Goal: Information Seeking & Learning: Learn about a topic

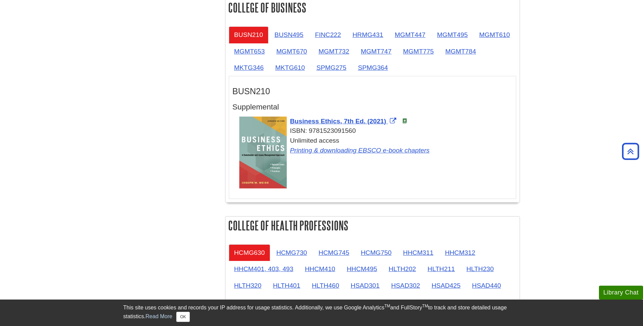
scroll to position [576, 0]
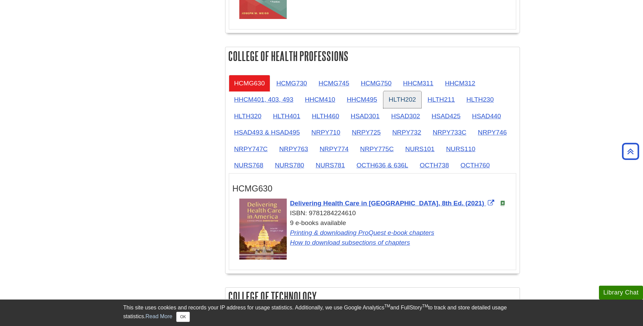
click at [400, 97] on link "HLTH202" at bounding box center [402, 99] width 38 height 17
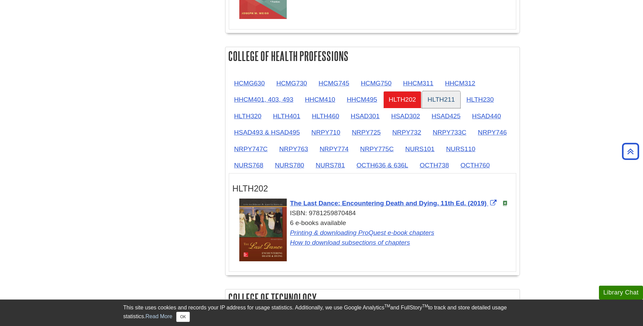
click at [424, 97] on link "HLTH211" at bounding box center [441, 99] width 38 height 17
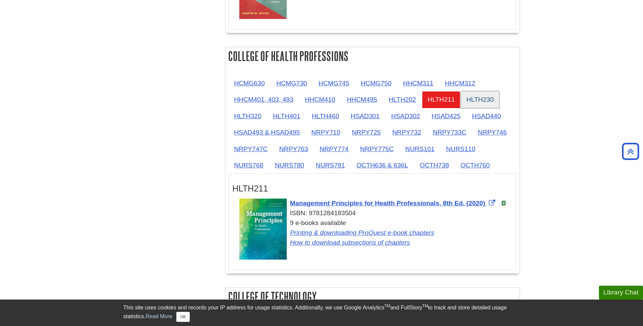
click at [481, 101] on link "HLTH230" at bounding box center [480, 99] width 38 height 17
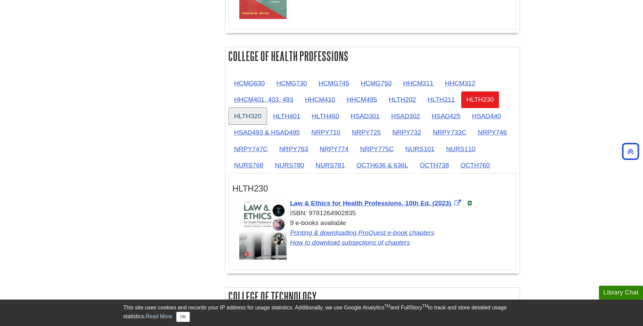
click at [238, 116] on link "HLTH320" at bounding box center [248, 116] width 38 height 17
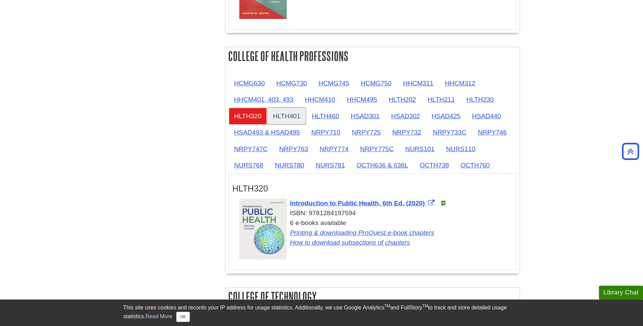
click at [292, 118] on link "HLTH401" at bounding box center [286, 116] width 38 height 17
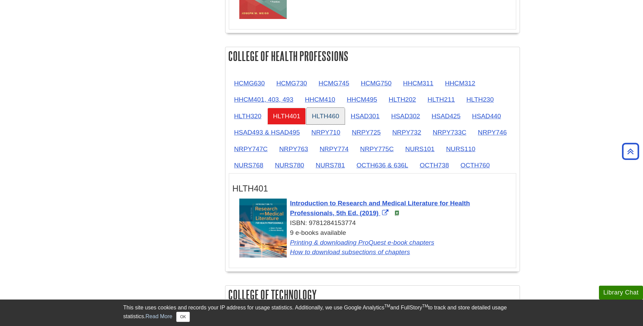
click at [336, 118] on link "HLTH460" at bounding box center [325, 116] width 38 height 17
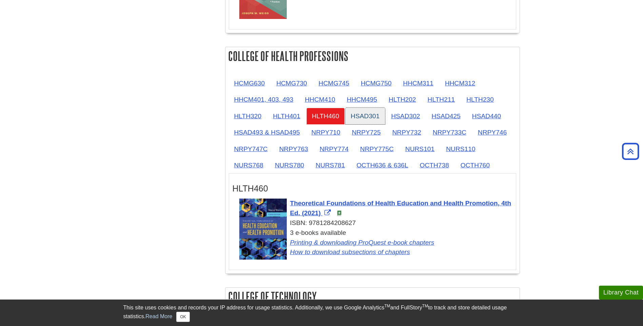
click at [370, 119] on link "HSAD301" at bounding box center [365, 116] width 40 height 17
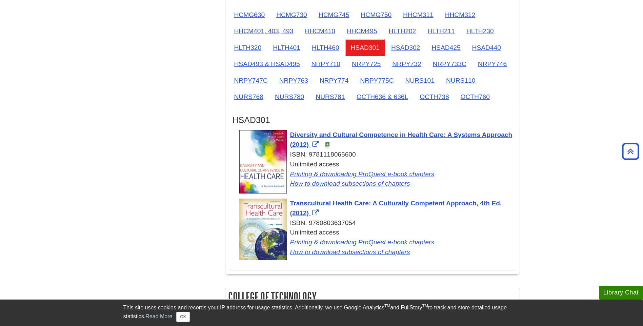
scroll to position [631, 0]
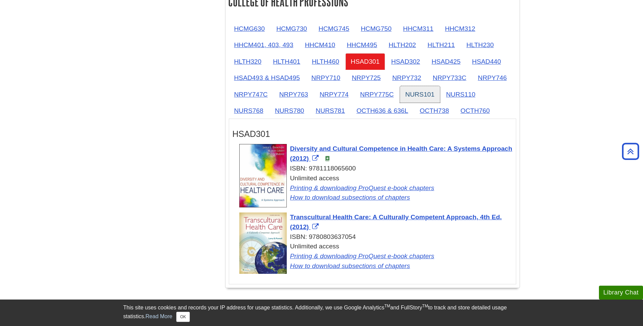
click at [419, 95] on link "NURS101" at bounding box center [420, 94] width 40 height 17
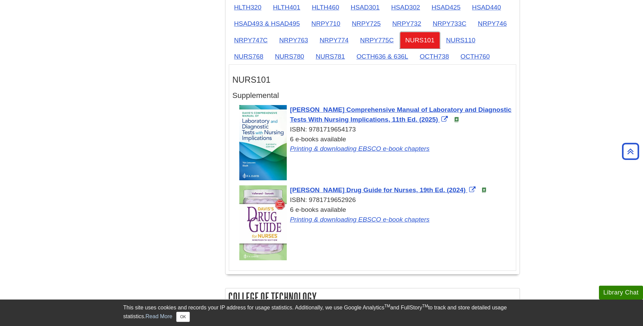
scroll to position [683, 0]
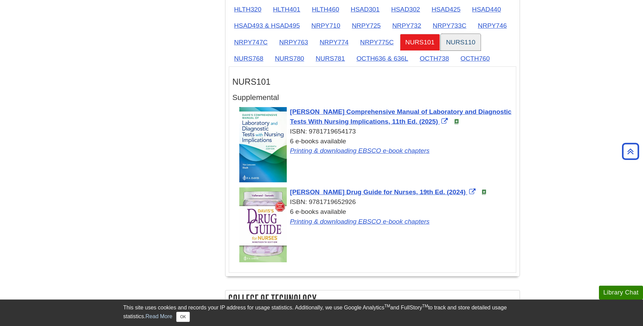
click at [469, 41] on link "NURS110" at bounding box center [461, 42] width 40 height 17
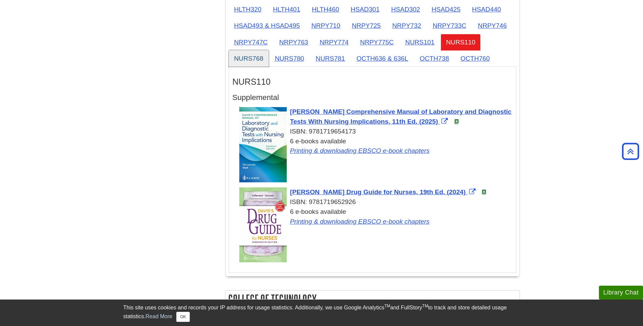
click at [257, 56] on link "NURS768" at bounding box center [249, 58] width 40 height 17
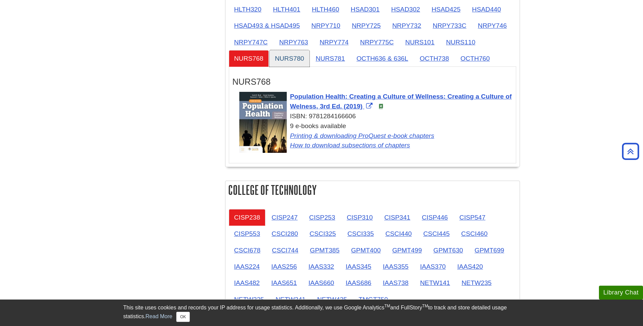
click at [298, 58] on link "NURS780" at bounding box center [289, 58] width 40 height 17
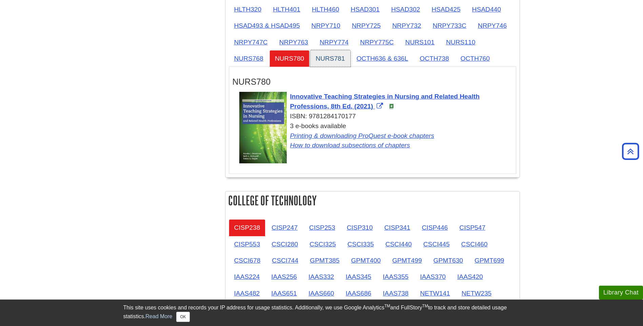
click at [326, 60] on link "NURS781" at bounding box center [330, 58] width 40 height 17
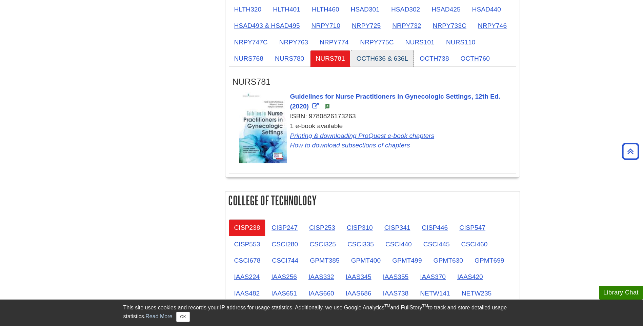
click at [383, 61] on link "OCTH636 & 636L" at bounding box center [382, 58] width 63 height 17
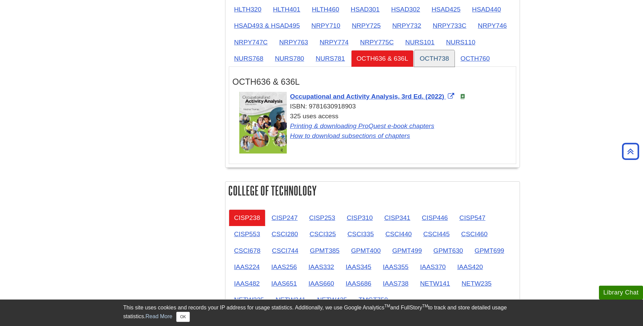
click at [442, 58] on link "OCTH738" at bounding box center [434, 58] width 40 height 17
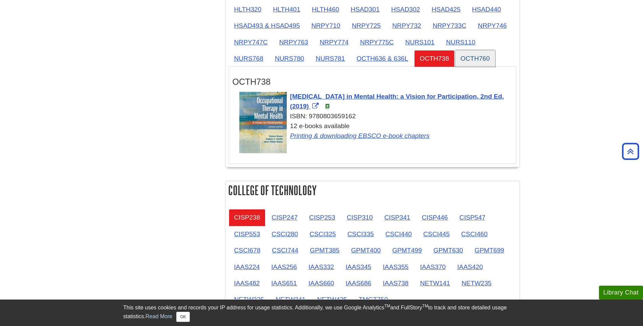
click at [479, 58] on link "OCTH760" at bounding box center [475, 58] width 40 height 17
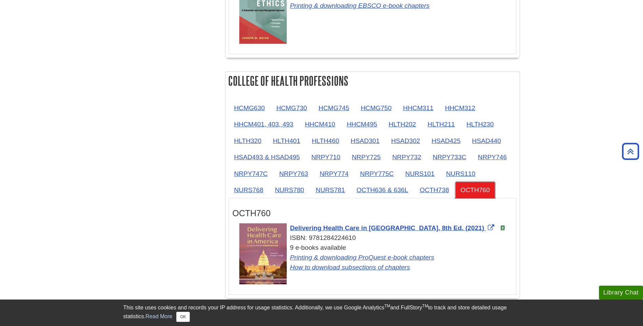
scroll to position [549, 0]
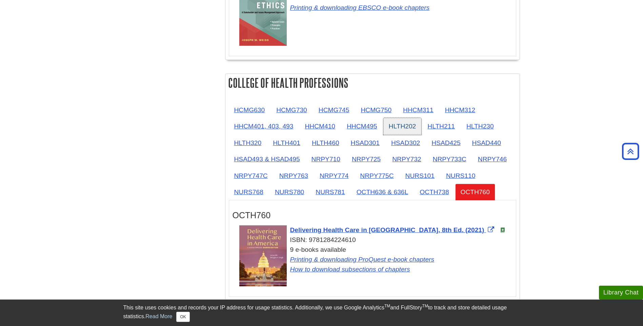
click at [406, 132] on link "HLTH202" at bounding box center [402, 126] width 38 height 17
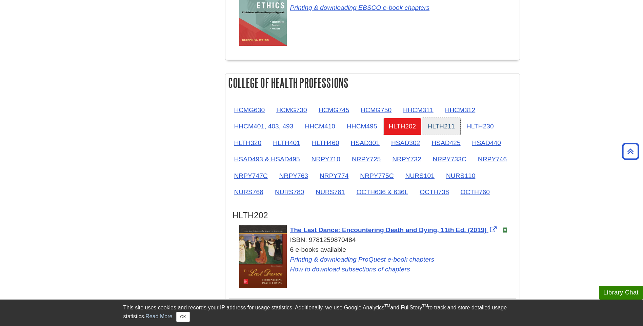
click at [441, 127] on link "HLTH211" at bounding box center [441, 126] width 38 height 17
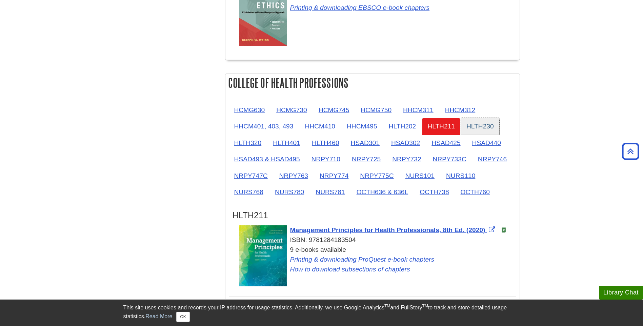
click at [479, 126] on link "HLTH230" at bounding box center [480, 126] width 38 height 17
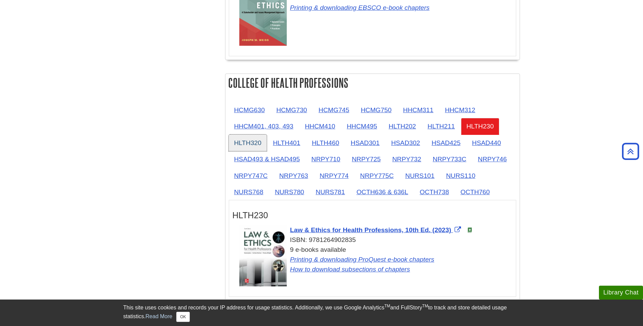
click at [252, 141] on link "HLTH320" at bounding box center [248, 143] width 38 height 17
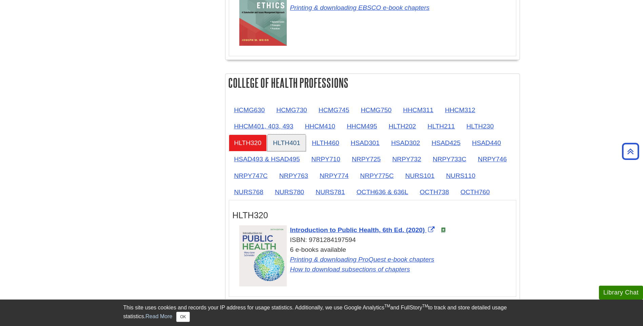
click at [299, 141] on link "HLTH401" at bounding box center [286, 143] width 38 height 17
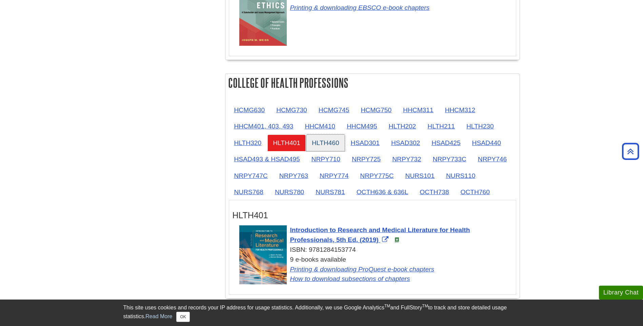
click at [323, 144] on link "HLTH460" at bounding box center [325, 143] width 38 height 17
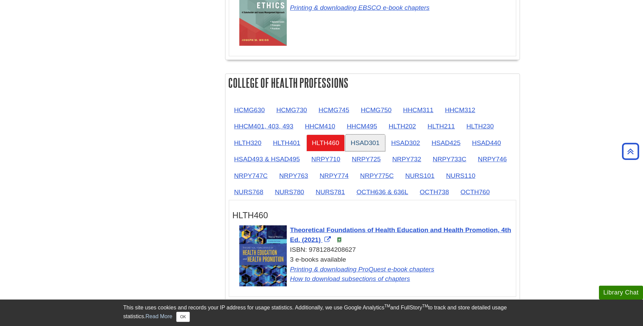
click at [366, 143] on link "HSAD301" at bounding box center [365, 143] width 40 height 17
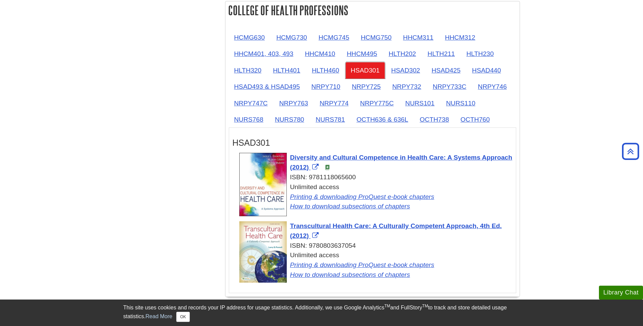
scroll to position [626, 0]
